Goal: Entertainment & Leisure: Consume media (video, audio)

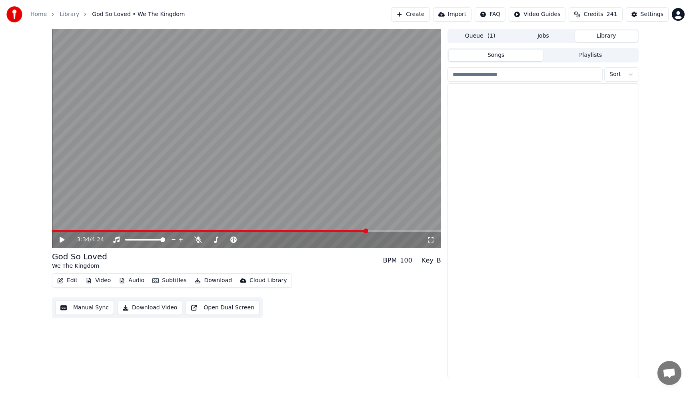
scroll to position [1519, 0]
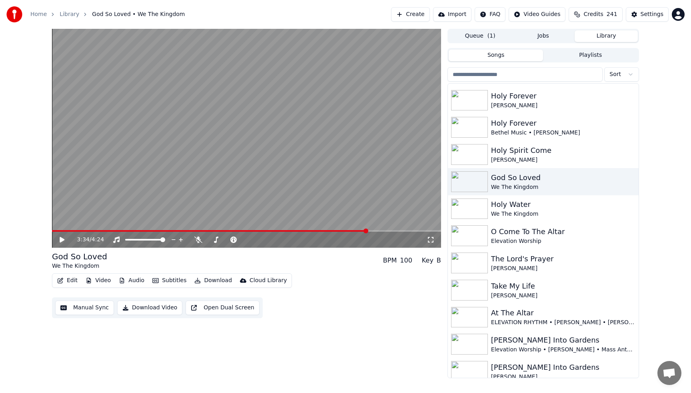
click at [53, 230] on video at bounding box center [246, 138] width 389 height 219
click at [55, 230] on span at bounding box center [210, 231] width 316 height 2
click at [62, 240] on icon at bounding box center [67, 239] width 19 height 6
click at [196, 239] on icon at bounding box center [198, 239] width 8 height 6
click at [65, 230] on span at bounding box center [246, 231] width 389 height 2
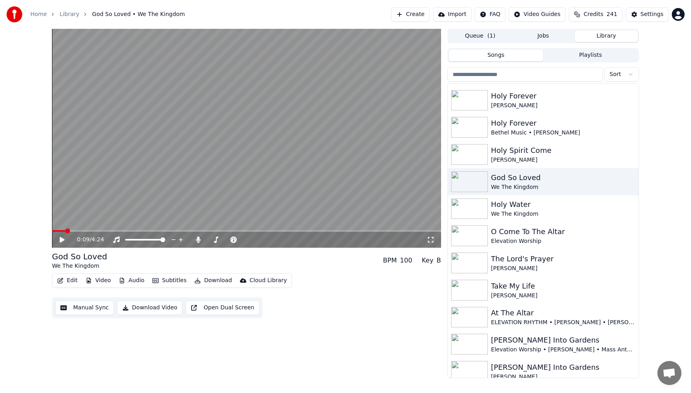
click at [63, 237] on icon at bounding box center [67, 239] width 19 height 6
click at [62, 238] on icon at bounding box center [67, 239] width 19 height 6
click at [197, 240] on icon at bounding box center [198, 239] width 4 height 6
click at [67, 232] on span at bounding box center [66, 231] width 29 height 2
click at [61, 240] on icon at bounding box center [62, 240] width 5 height 6
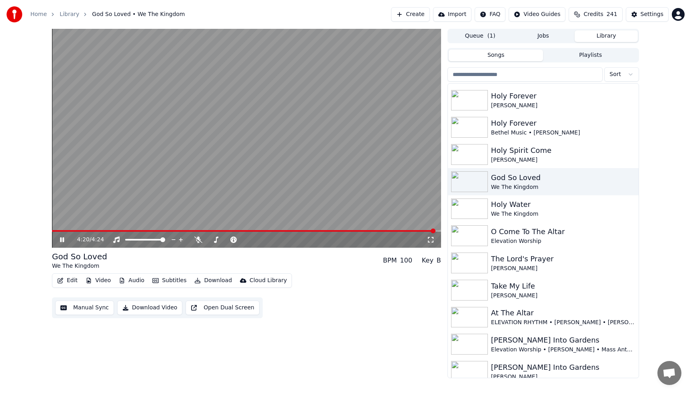
click at [185, 154] on video at bounding box center [246, 138] width 389 height 219
